Goal: Transaction & Acquisition: Purchase product/service

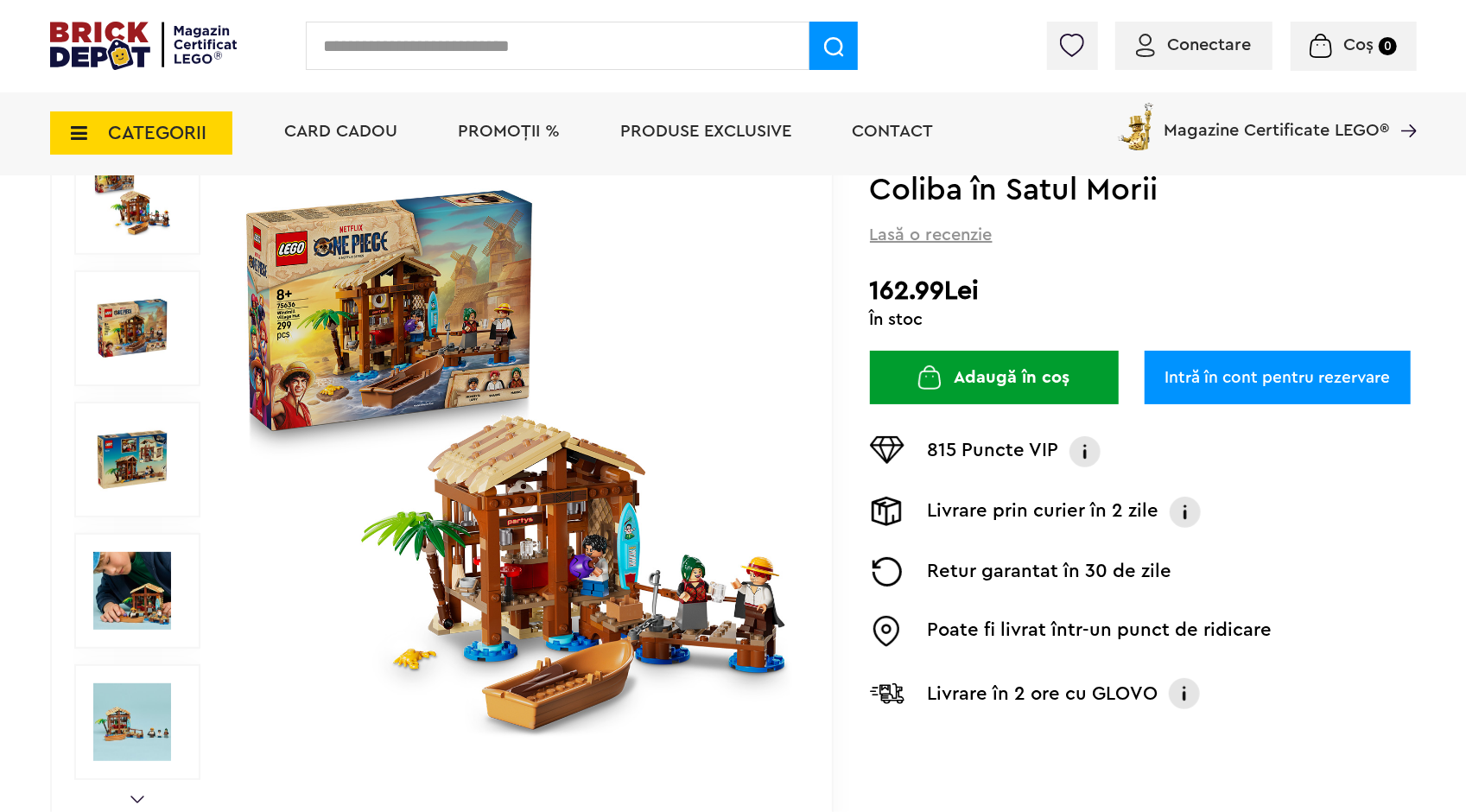
scroll to position [259, 0]
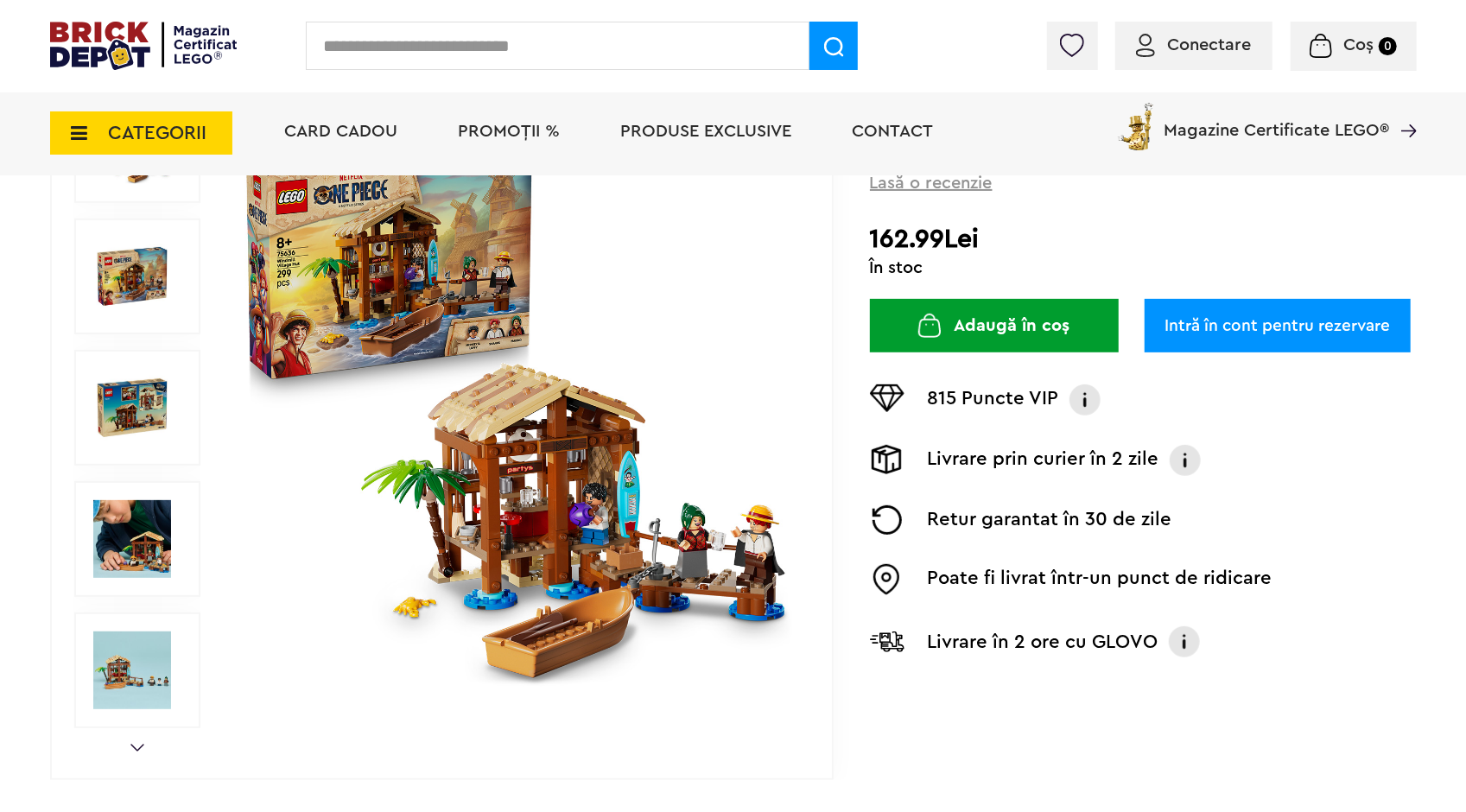
click at [460, 55] on input "text" at bounding box center [558, 45] width 504 height 49
type input "*********"
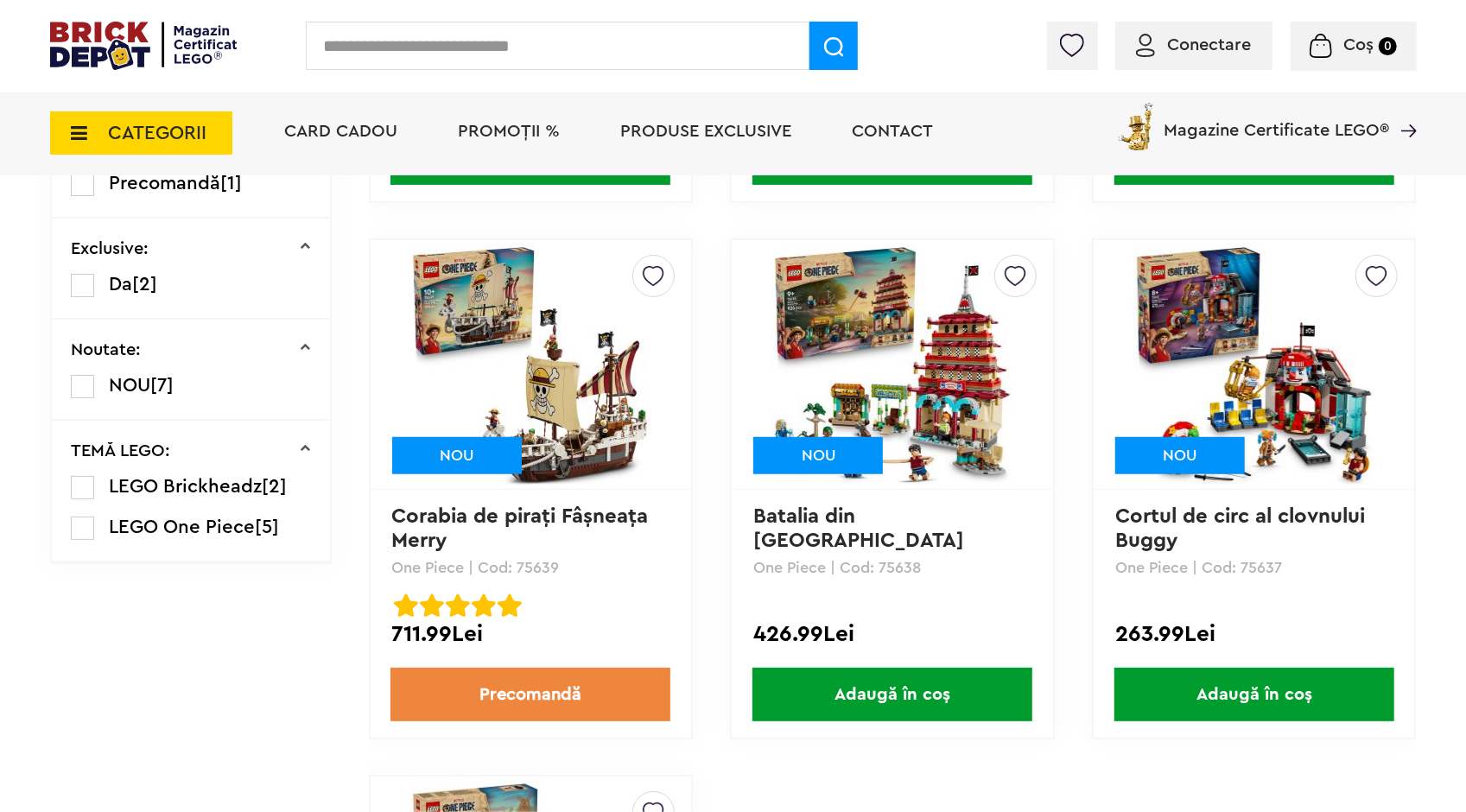
scroll to position [658, 0]
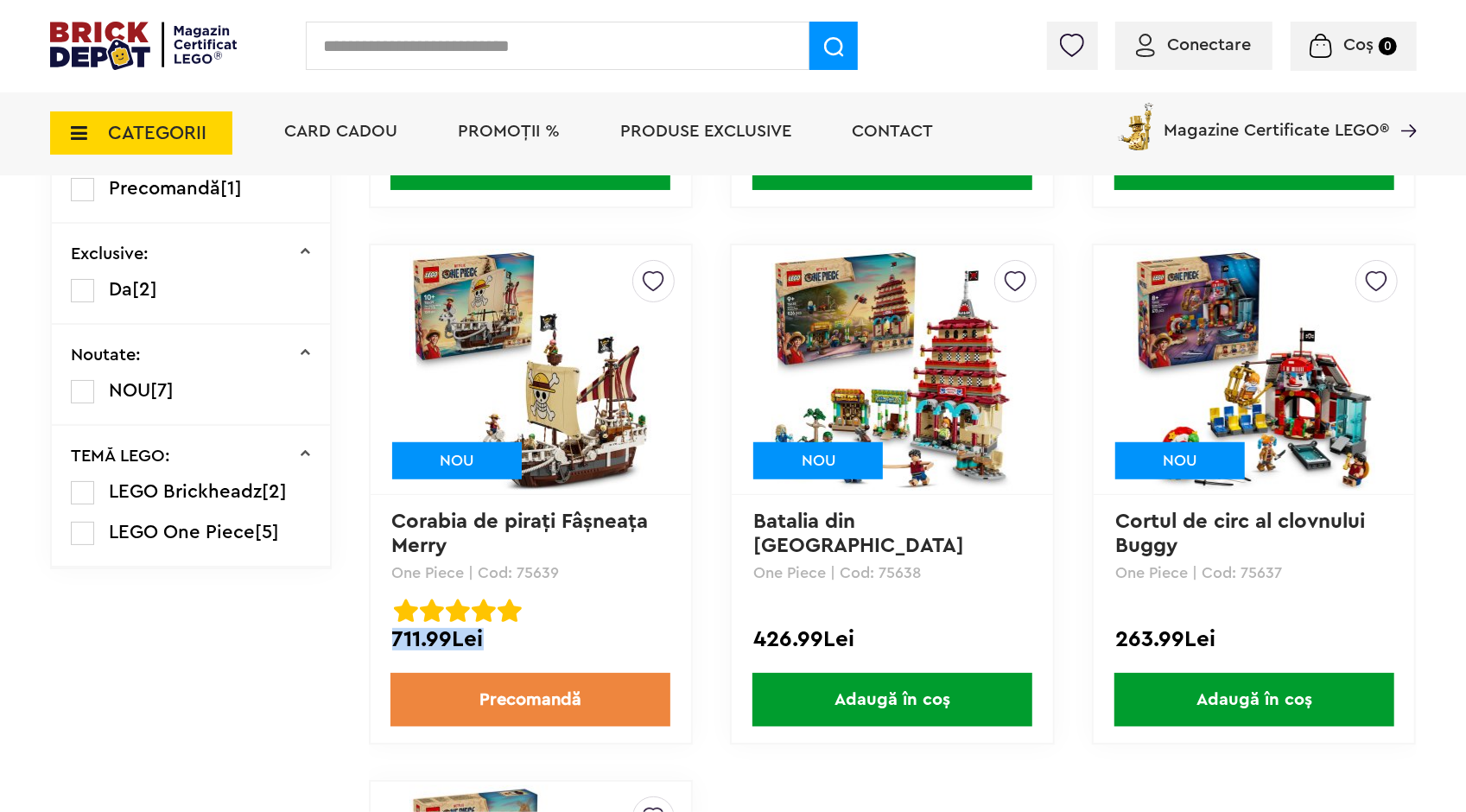
drag, startPoint x: 384, startPoint y: 643, endPoint x: 490, endPoint y: 648, distance: 106.1
click at [490, 648] on div "Creează o listă nouă NOU Corabia de piraţi Fâşneaţa Merry One Piece | Cod: 7563…" at bounding box center [530, 494] width 324 height 501
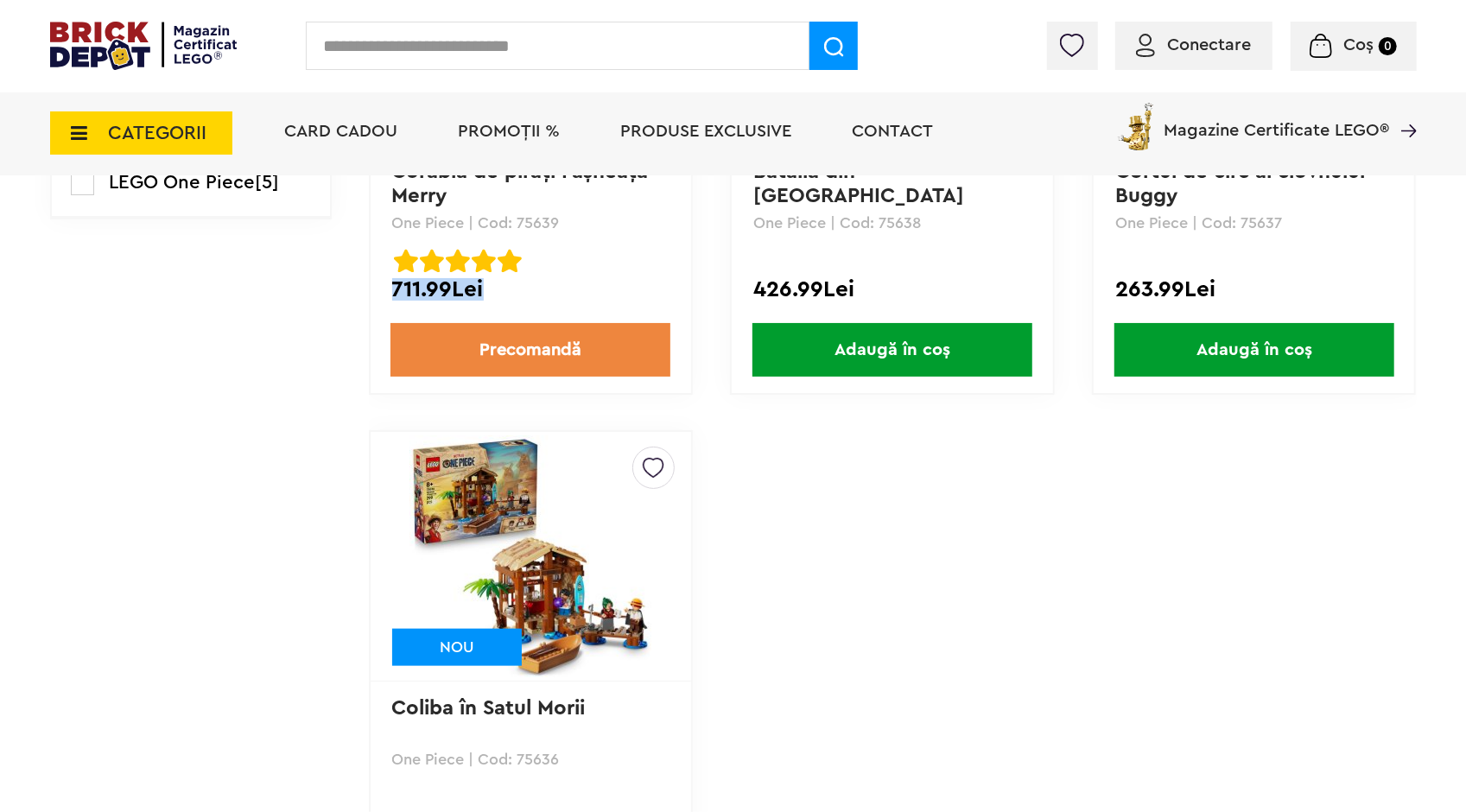
scroll to position [1176, 0]
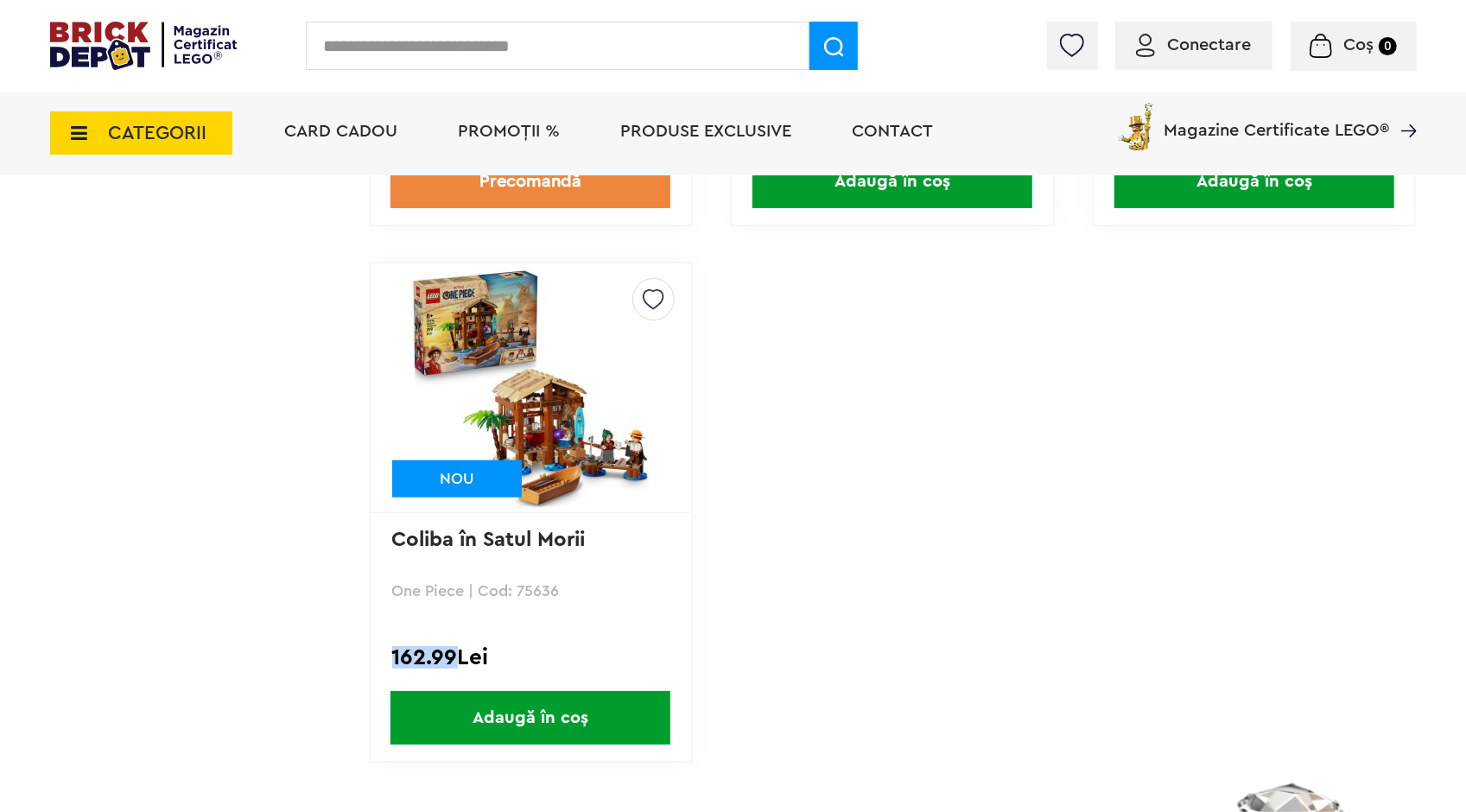
drag, startPoint x: 396, startPoint y: 662, endPoint x: 456, endPoint y: 668, distance: 60.3
click at [456, 668] on div "162.99Lei" at bounding box center [530, 657] width 278 height 22
click at [494, 555] on p "Coliba în Satul Morii" at bounding box center [530, 551] width 278 height 48
click at [496, 549] on link "Coliba în Satul Morii" at bounding box center [489, 539] width 193 height 20
